Goal: Transaction & Acquisition: Purchase product/service

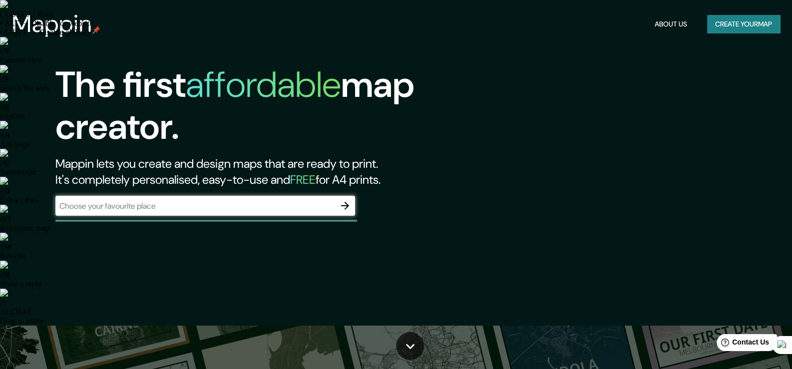
click at [177, 213] on div "​" at bounding box center [205, 206] width 300 height 20
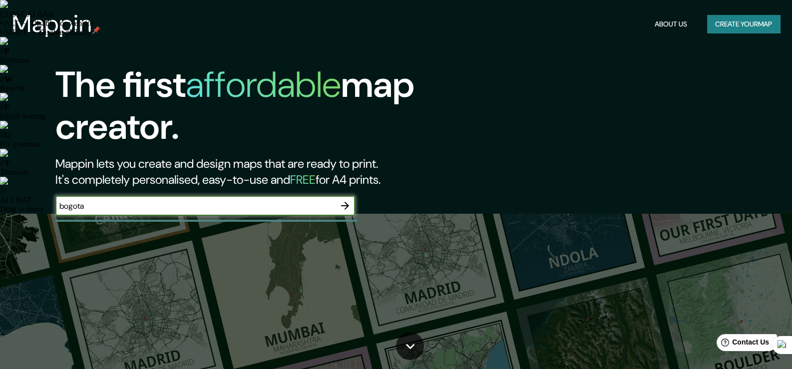
type input "bogota"
click at [342, 203] on icon "button" at bounding box center [345, 206] width 12 height 12
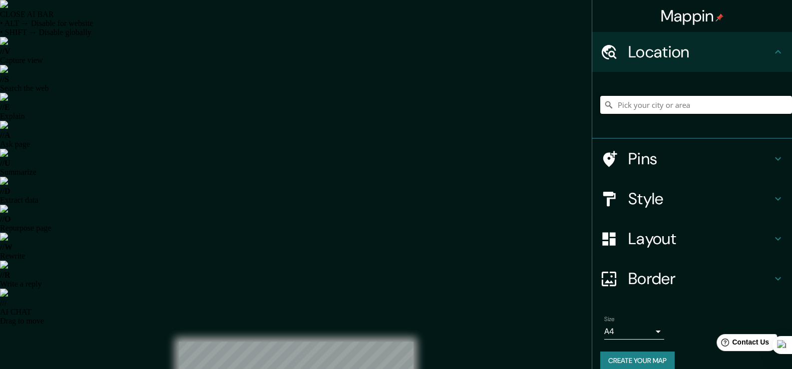
click at [642, 108] on input "Pick your city or area" at bounding box center [696, 105] width 192 height 18
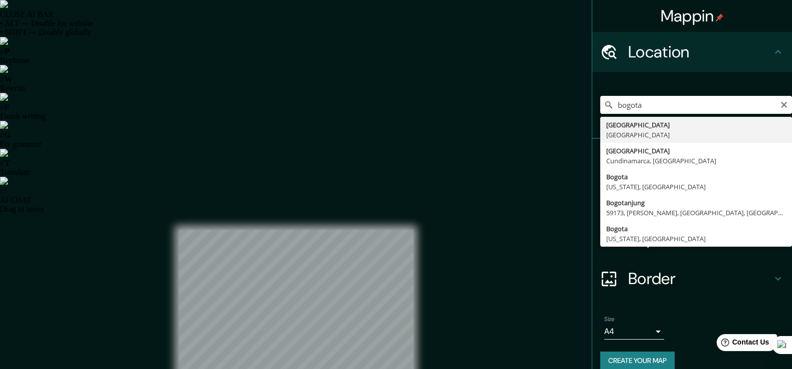
type input "[GEOGRAPHIC_DATA], [GEOGRAPHIC_DATA]"
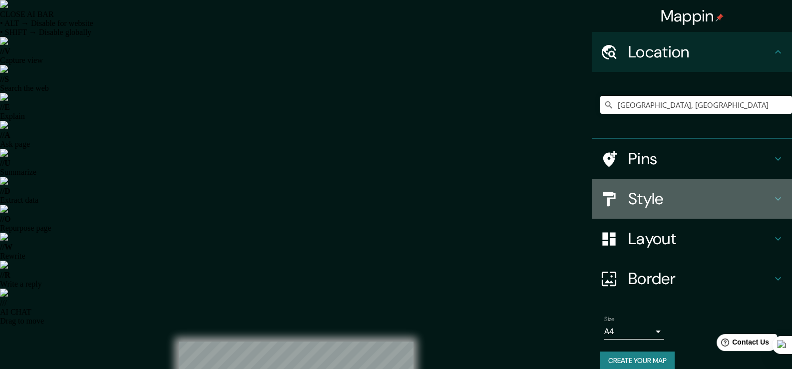
click at [649, 199] on h4 "Style" at bounding box center [700, 199] width 144 height 20
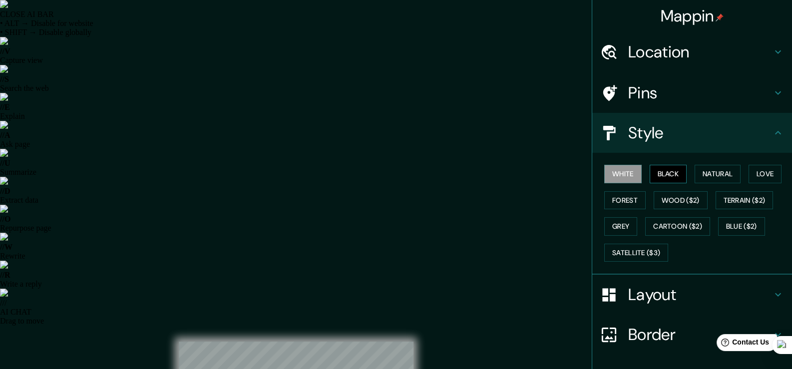
click at [649, 174] on button "Black" at bounding box center [667, 174] width 37 height 18
click at [702, 174] on button "Natural" at bounding box center [717, 174] width 46 height 18
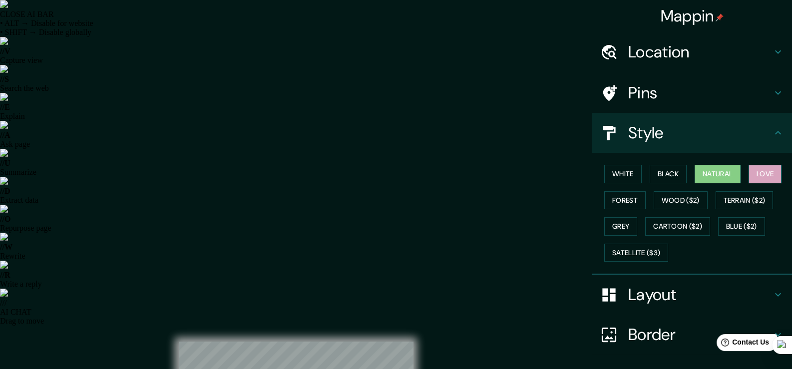
click at [761, 172] on button "Love" at bounding box center [764, 174] width 33 height 18
click at [300, 341] on div at bounding box center [296, 341] width 235 height 0
click at [644, 95] on h4 "Pins" at bounding box center [700, 93] width 144 height 20
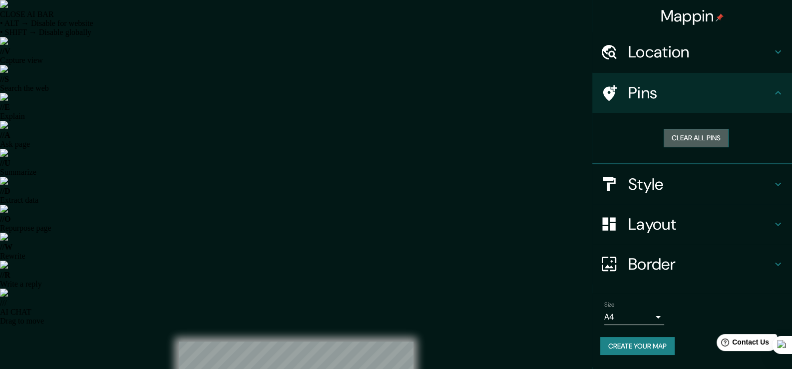
click at [689, 133] on button "Clear all pins" at bounding box center [695, 138] width 65 height 18
click at [672, 178] on h4 "Style" at bounding box center [700, 184] width 144 height 20
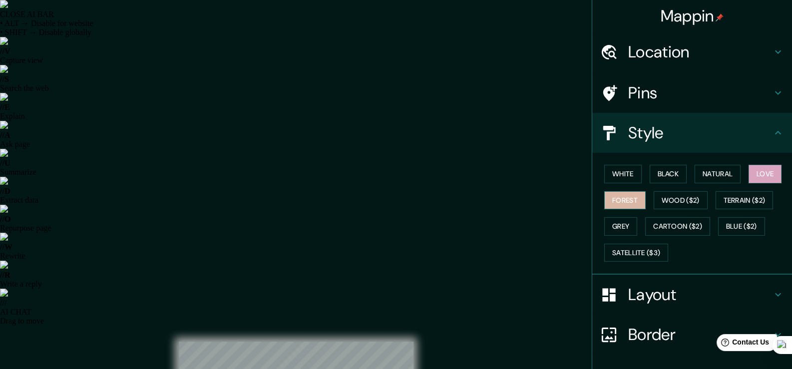
click at [614, 204] on button "Forest" at bounding box center [624, 200] width 41 height 18
click at [679, 202] on button "Wood ($2)" at bounding box center [680, 200] width 54 height 18
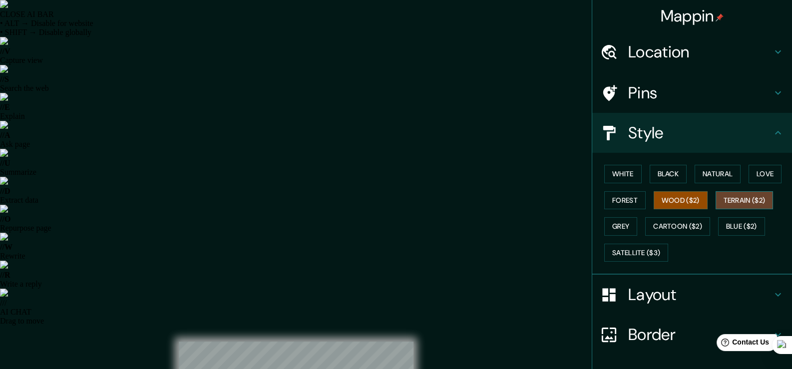
click at [753, 197] on button "Terrain ($2)" at bounding box center [744, 200] width 58 height 18
click at [615, 225] on button "Grey" at bounding box center [620, 226] width 33 height 18
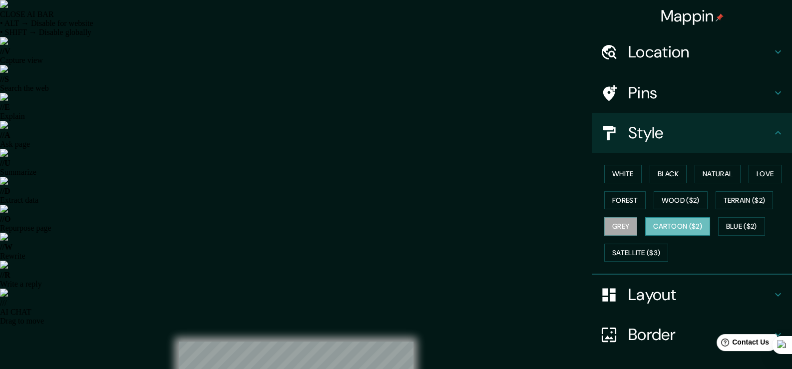
click at [674, 224] on button "Cartoon ($2)" at bounding box center [677, 226] width 65 height 18
click at [746, 225] on button "Blue ($2)" at bounding box center [741, 226] width 47 height 18
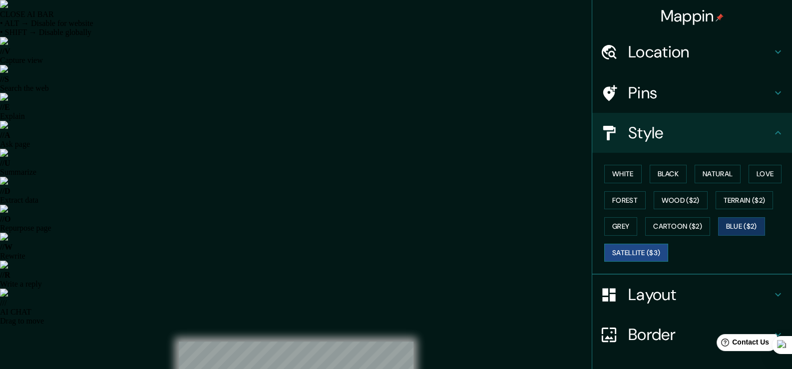
click at [627, 247] on button "Satellite ($3)" at bounding box center [636, 253] width 64 height 18
click at [723, 172] on button "Natural" at bounding box center [717, 174] width 46 height 18
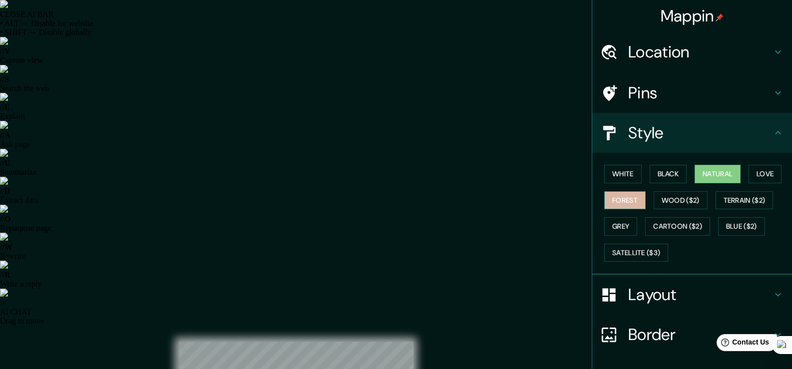
click at [613, 202] on button "Forest" at bounding box center [624, 200] width 41 height 18
click at [655, 199] on button "Wood ($2)" at bounding box center [680, 200] width 54 height 18
click at [704, 167] on button "Natural" at bounding box center [717, 174] width 46 height 18
click at [651, 132] on h4 "Style" at bounding box center [700, 133] width 144 height 20
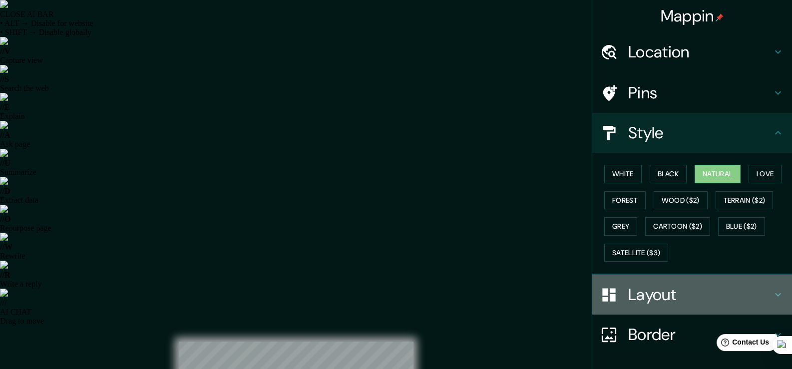
click at [650, 282] on div "Layout" at bounding box center [692, 295] width 200 height 40
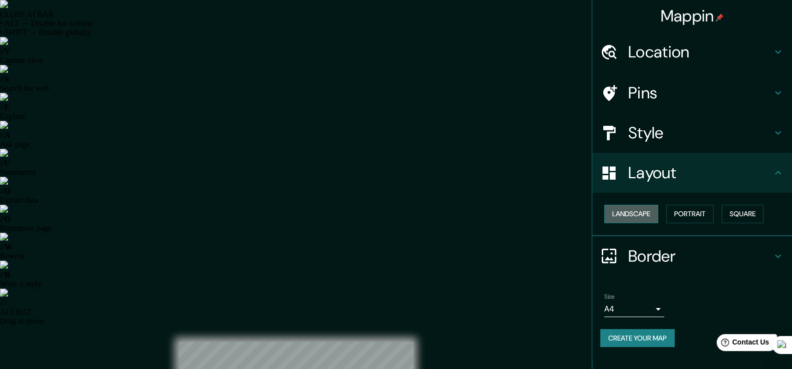
click at [639, 208] on button "Landscape" at bounding box center [631, 214] width 54 height 18
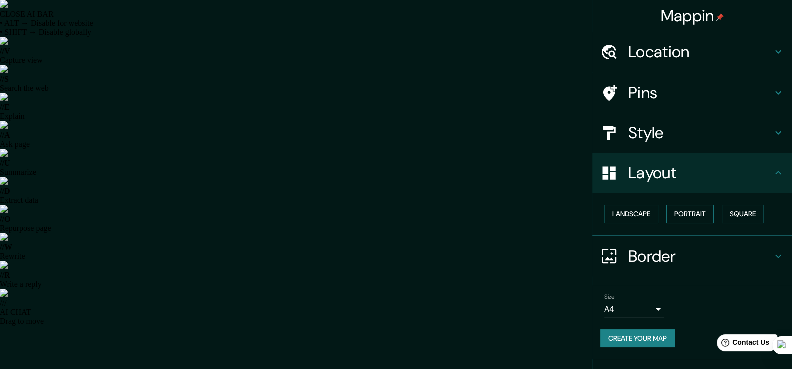
click at [693, 212] on button "Portrait" at bounding box center [689, 214] width 47 height 18
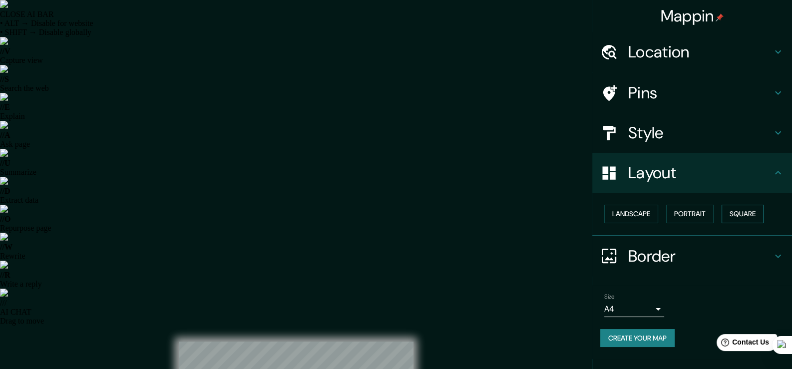
click at [752, 210] on button "Square" at bounding box center [742, 214] width 42 height 18
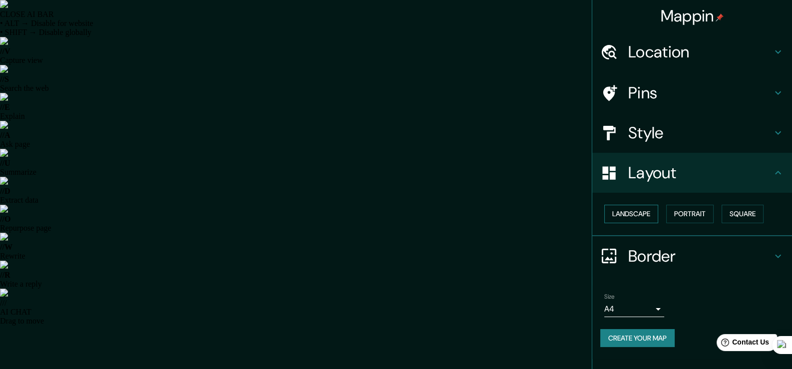
click at [634, 213] on button "Landscape" at bounding box center [631, 214] width 54 height 18
click at [750, 208] on button "Square" at bounding box center [742, 214] width 42 height 18
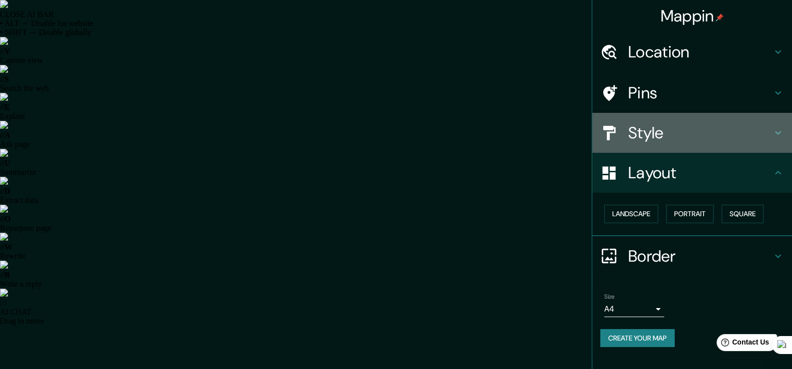
click at [697, 133] on h4 "Style" at bounding box center [700, 133] width 144 height 20
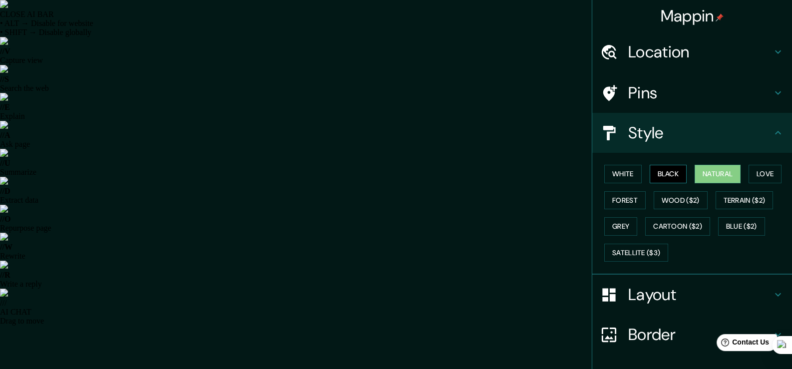
click at [662, 171] on button "Black" at bounding box center [667, 174] width 37 height 18
click at [626, 173] on button "White" at bounding box center [622, 174] width 37 height 18
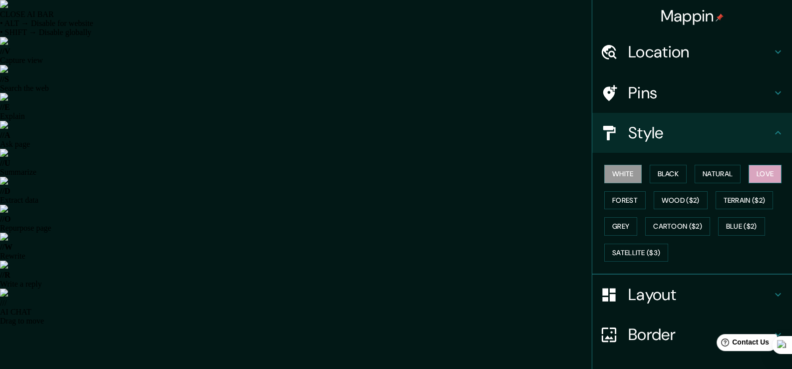
click at [762, 172] on button "Love" at bounding box center [764, 174] width 33 height 18
click at [713, 177] on button "Natural" at bounding box center [717, 174] width 46 height 18
